Goal: Communication & Community: Answer question/provide support

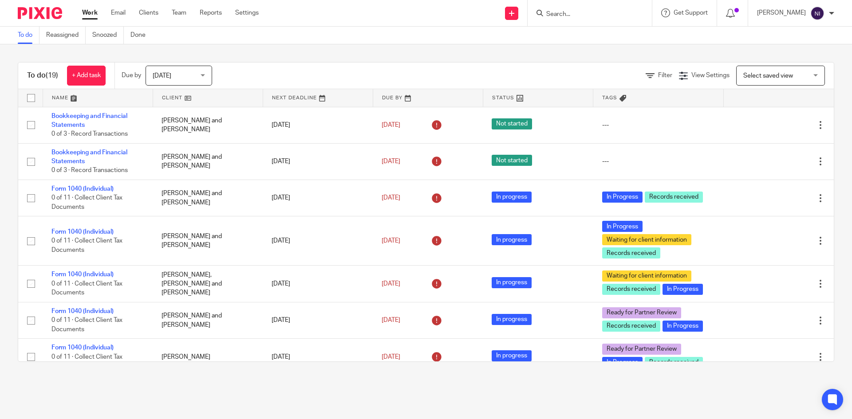
click at [577, 14] on input "Search" at bounding box center [585, 15] width 80 height 8
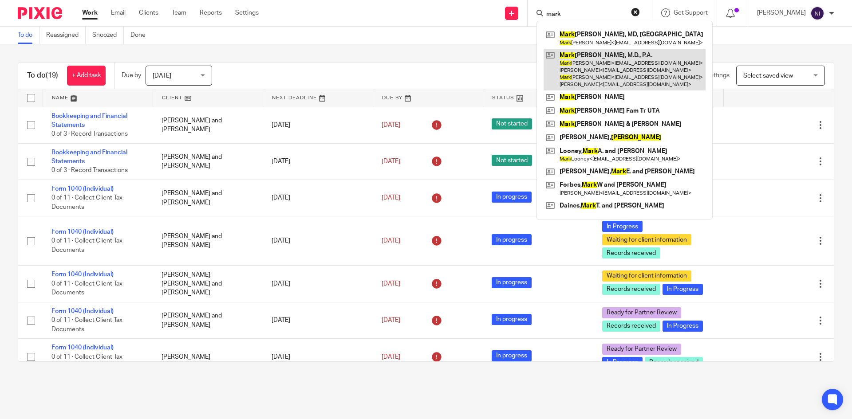
type input "mark"
click at [583, 67] on link at bounding box center [624, 70] width 162 height 42
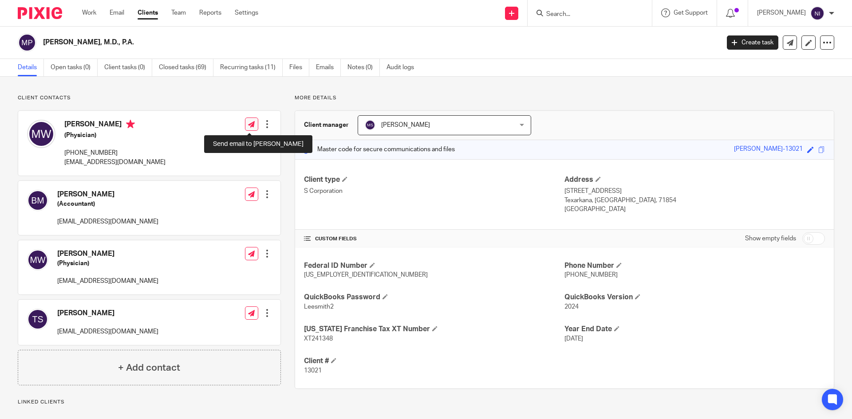
click at [252, 121] on icon at bounding box center [251, 124] width 7 height 7
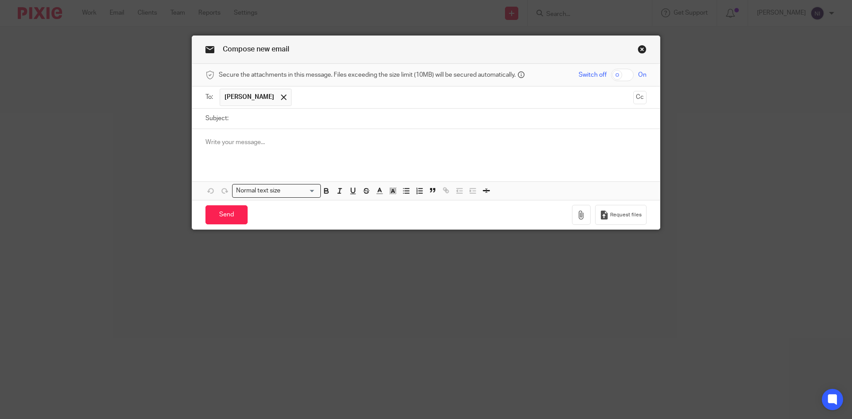
click at [611, 74] on input "checkbox" at bounding box center [622, 75] width 23 height 12
checkbox input "true"
click at [575, 209] on button "button" at bounding box center [581, 215] width 19 height 20
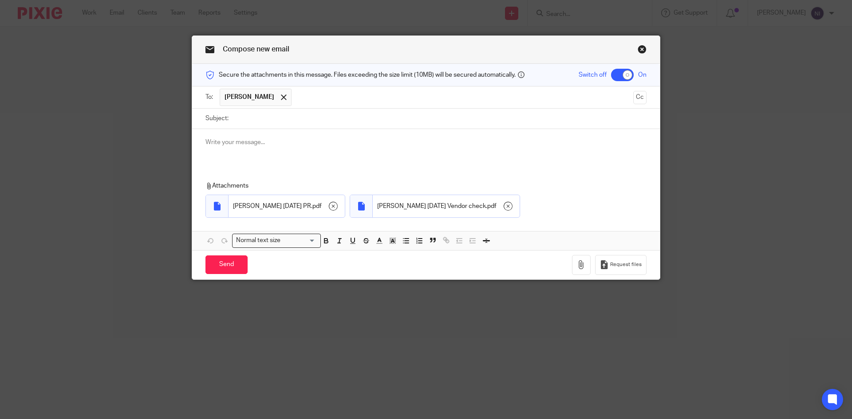
click at [250, 114] on input "Subject:" at bounding box center [439, 119] width 413 height 20
type input "August 28 2025 PR & vendor check"
click at [224, 260] on input "Send" at bounding box center [226, 265] width 42 height 19
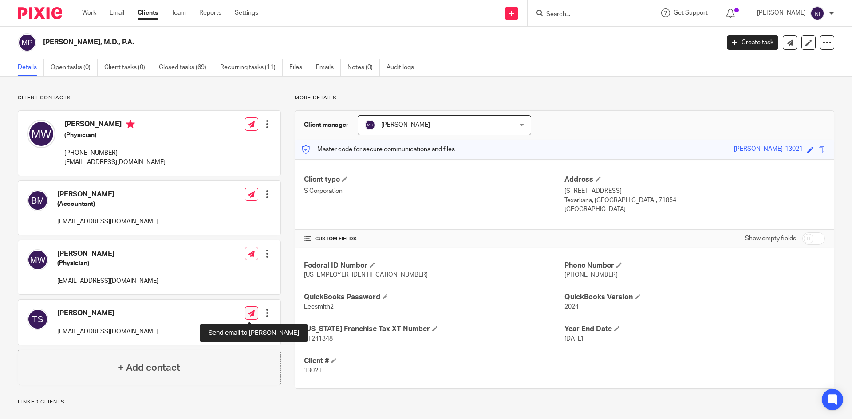
click at [248, 312] on icon at bounding box center [251, 313] width 7 height 7
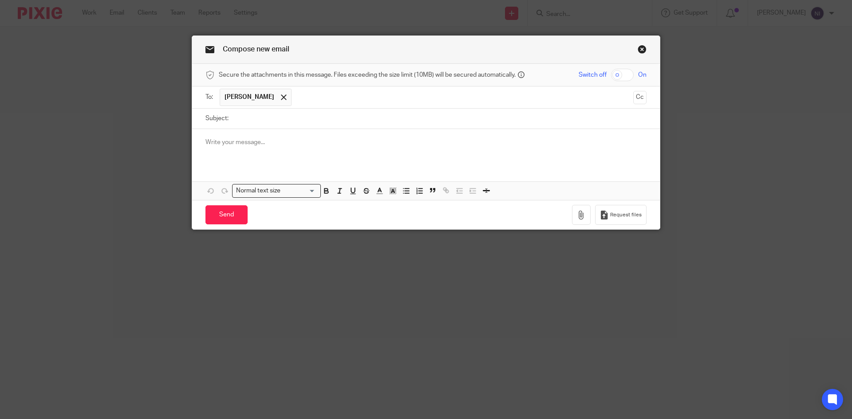
click at [613, 76] on input "checkbox" at bounding box center [622, 75] width 23 height 12
checkbox input "true"
click at [641, 53] on link "Close this dialog window" at bounding box center [642, 51] width 9 height 12
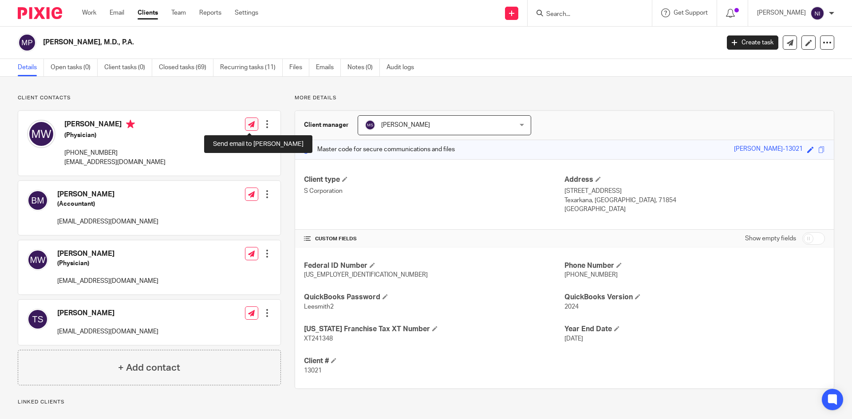
click at [248, 124] on icon at bounding box center [251, 124] width 7 height 7
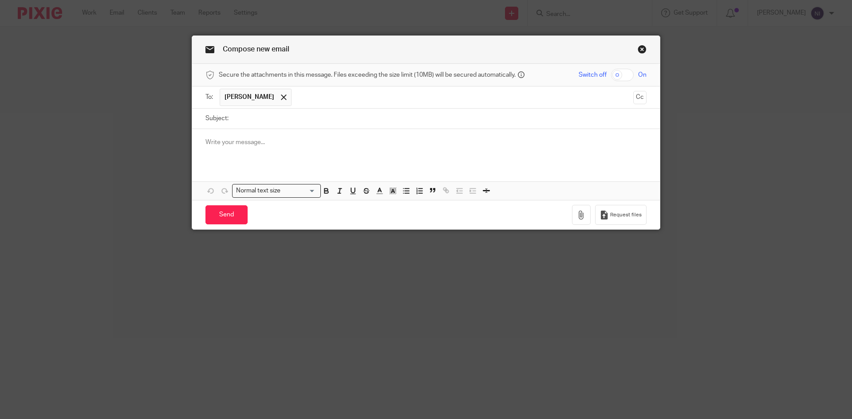
click at [246, 124] on input "Subject:" at bounding box center [439, 119] width 413 height 20
type input "[DATE]"
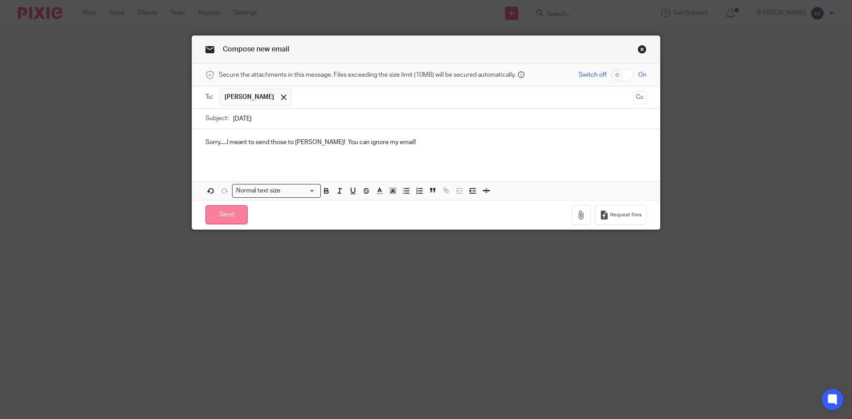
click at [236, 217] on input "Send" at bounding box center [226, 214] width 42 height 19
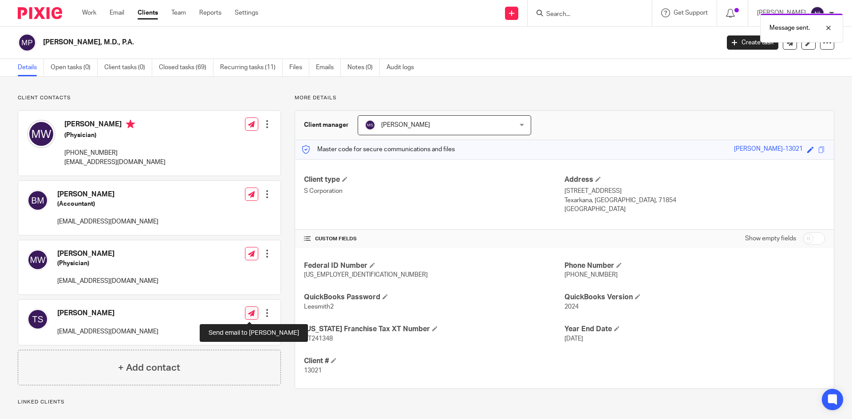
click at [248, 312] on icon at bounding box center [251, 313] width 7 height 7
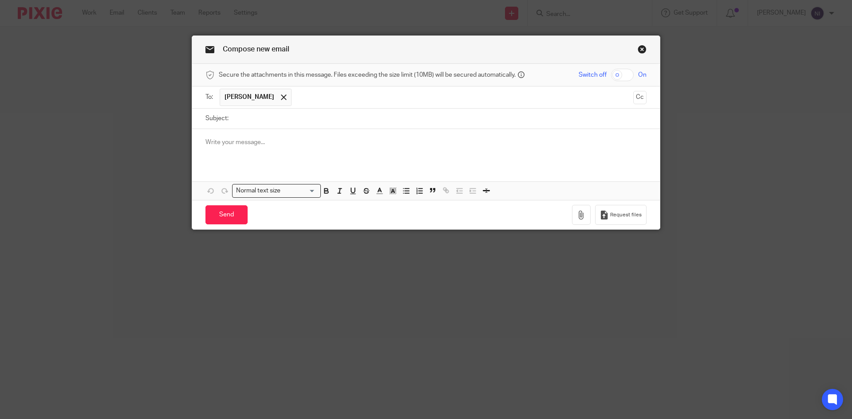
click at [615, 73] on input "checkbox" at bounding box center [622, 75] width 23 height 12
checkbox input "true"
click at [577, 209] on button "button" at bounding box center [581, 215] width 19 height 20
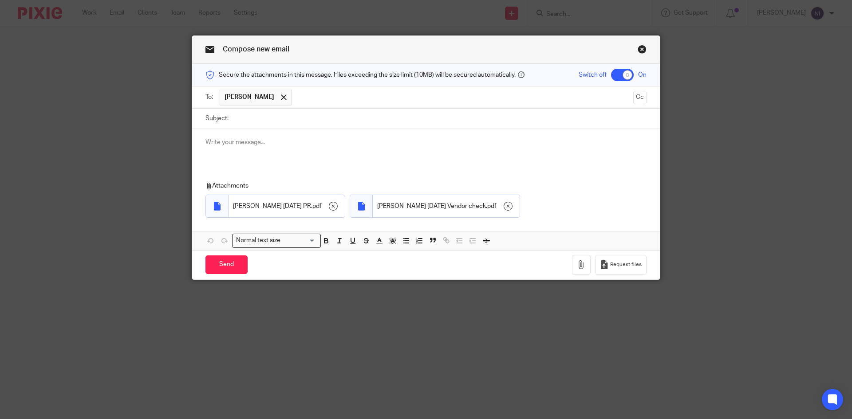
click at [249, 118] on input "Subject:" at bounding box center [439, 119] width 413 height 20
type input "[DATE] PR"
click at [287, 117] on input "[DATE] PR" at bounding box center [439, 119] width 413 height 20
type input "August 28 2025 PR & Vendor check"
click at [233, 260] on input "Send" at bounding box center [226, 265] width 42 height 19
